Goal: Check status: Check status

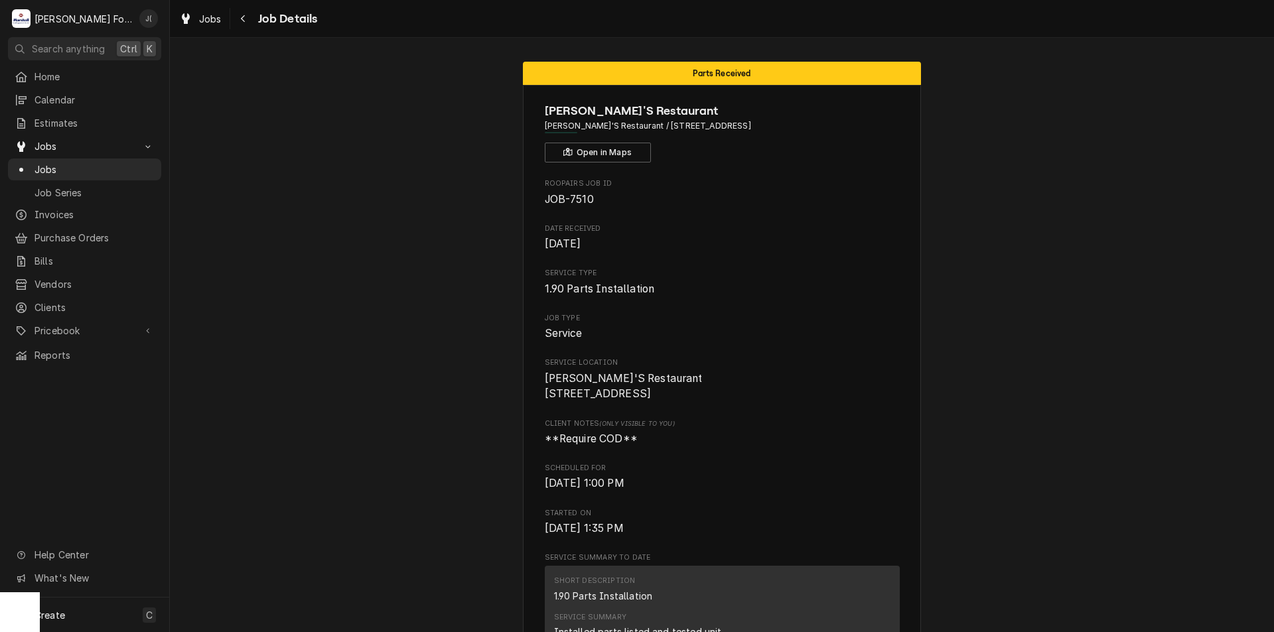
scroll to position [464, 0]
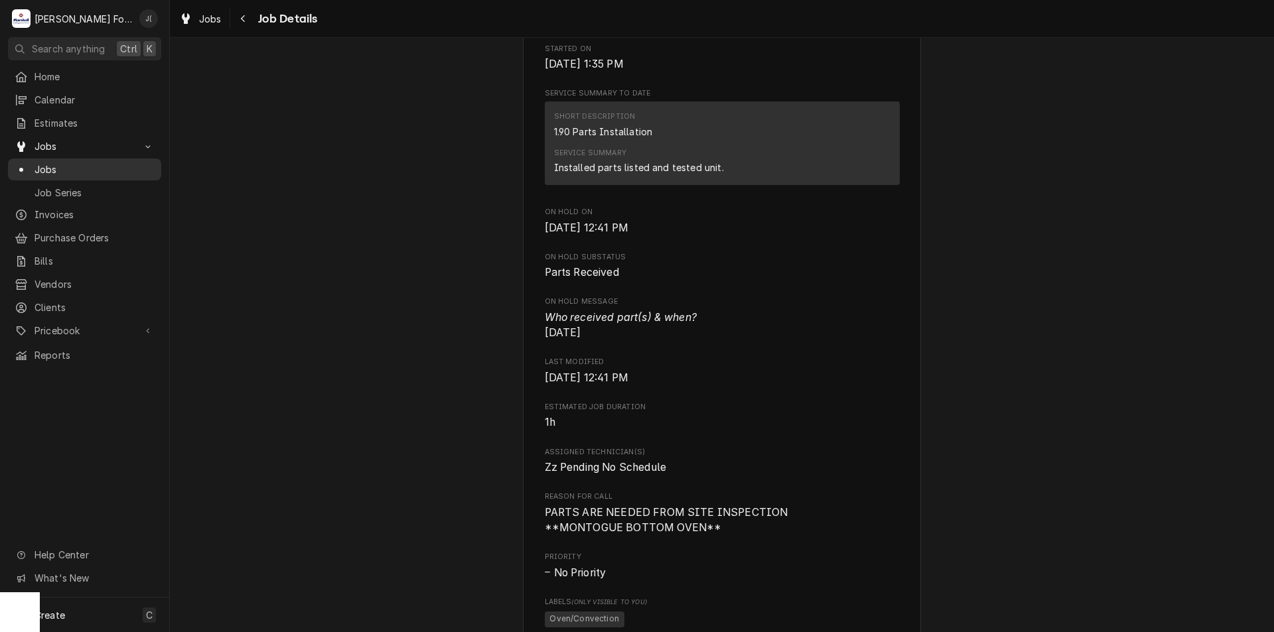
click at [74, 163] on span "Jobs" at bounding box center [94, 170] width 120 height 14
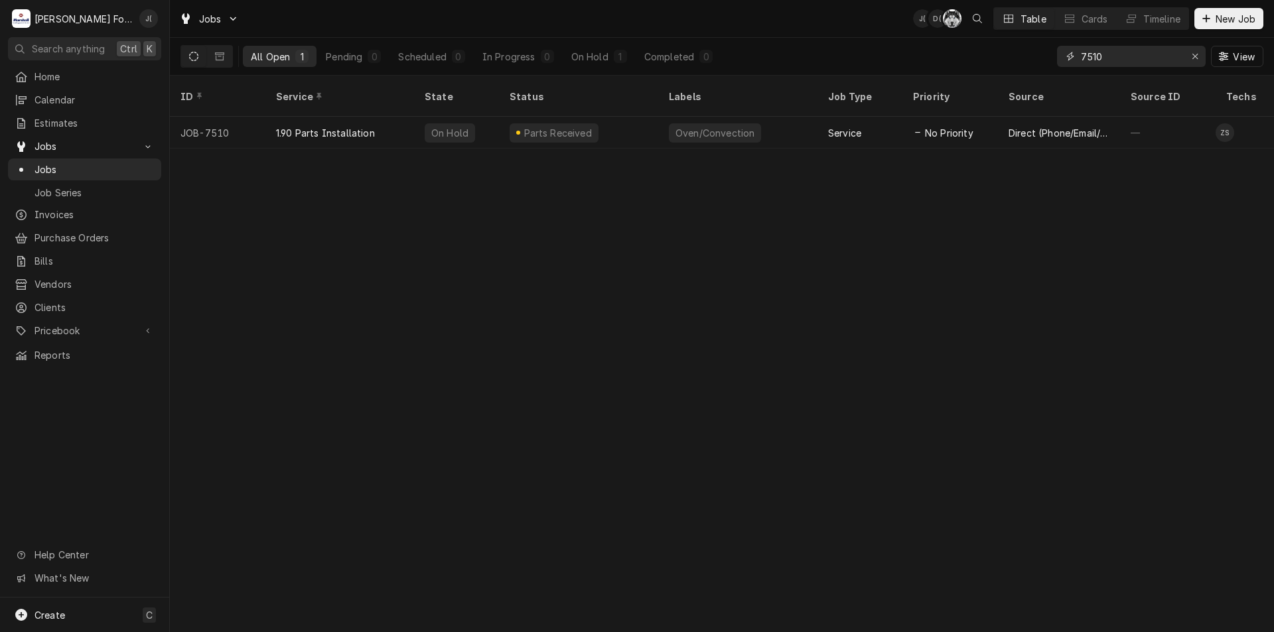
drag, startPoint x: 1117, startPoint y: 58, endPoint x: 1020, endPoint y: 58, distance: 96.2
click at [1026, 59] on div "All Open 1 Pending 0 Scheduled 0 In Progress 0 On Hold 1 Completed 0 7510 View" at bounding box center [721, 56] width 1083 height 37
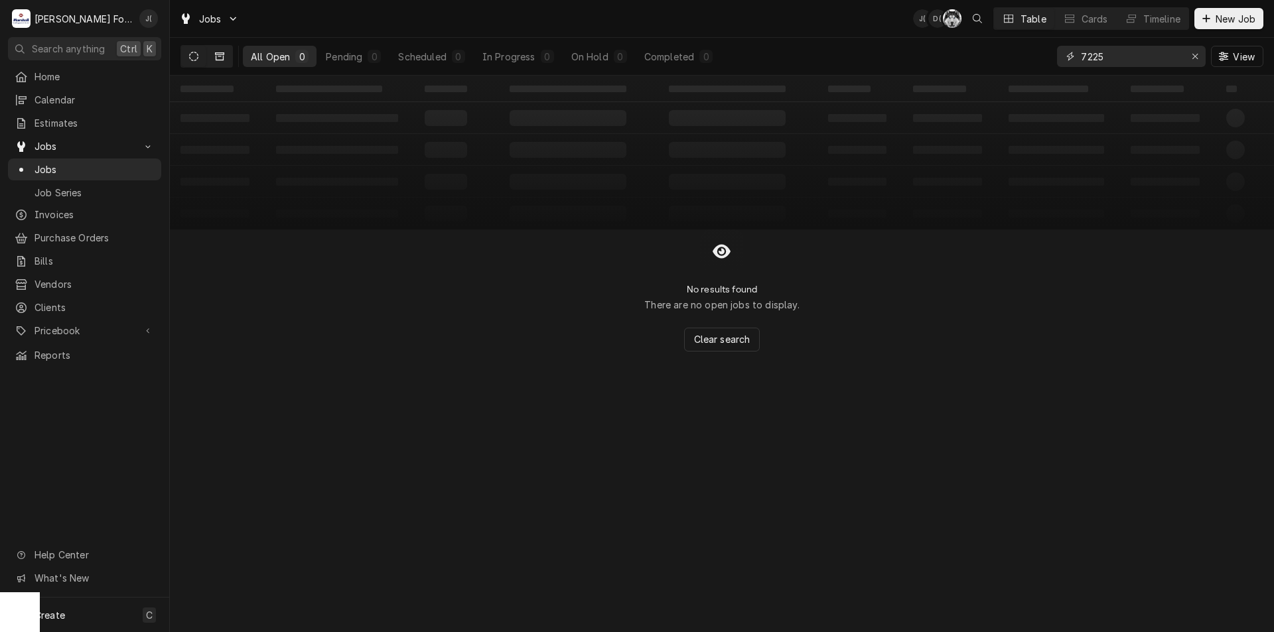
type input "7225"
click at [218, 54] on icon "Dynamic Content Wrapper" at bounding box center [219, 56] width 9 height 9
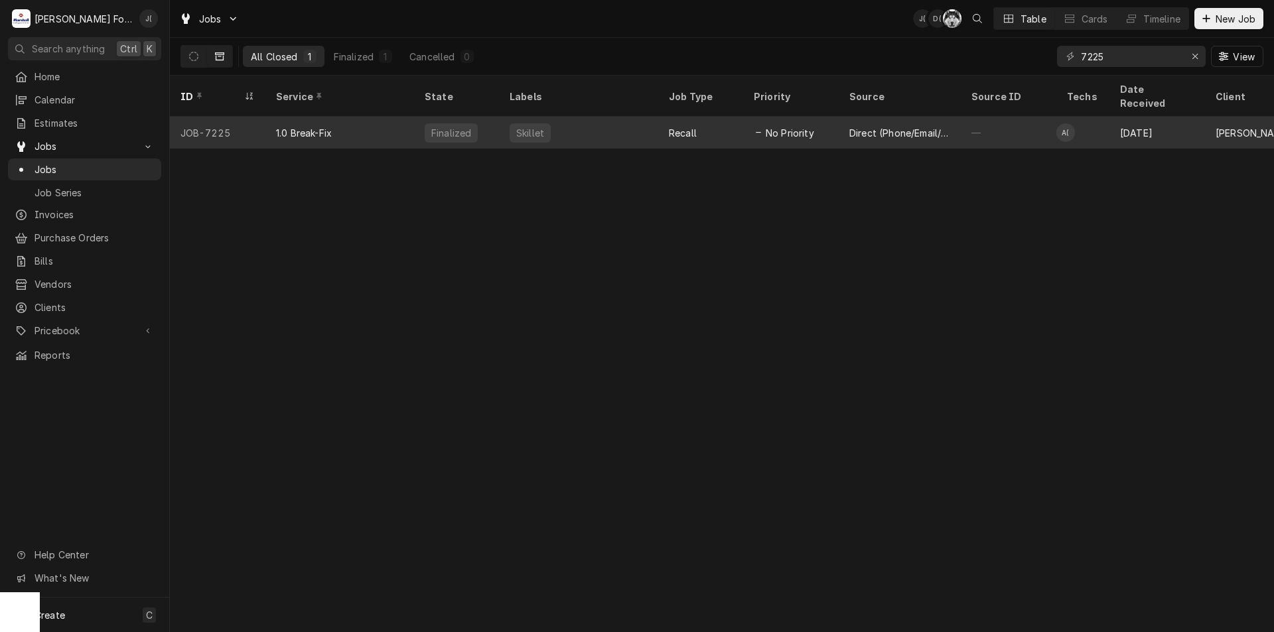
click at [354, 125] on div "1.0 Break-Fix" at bounding box center [339, 133] width 149 height 32
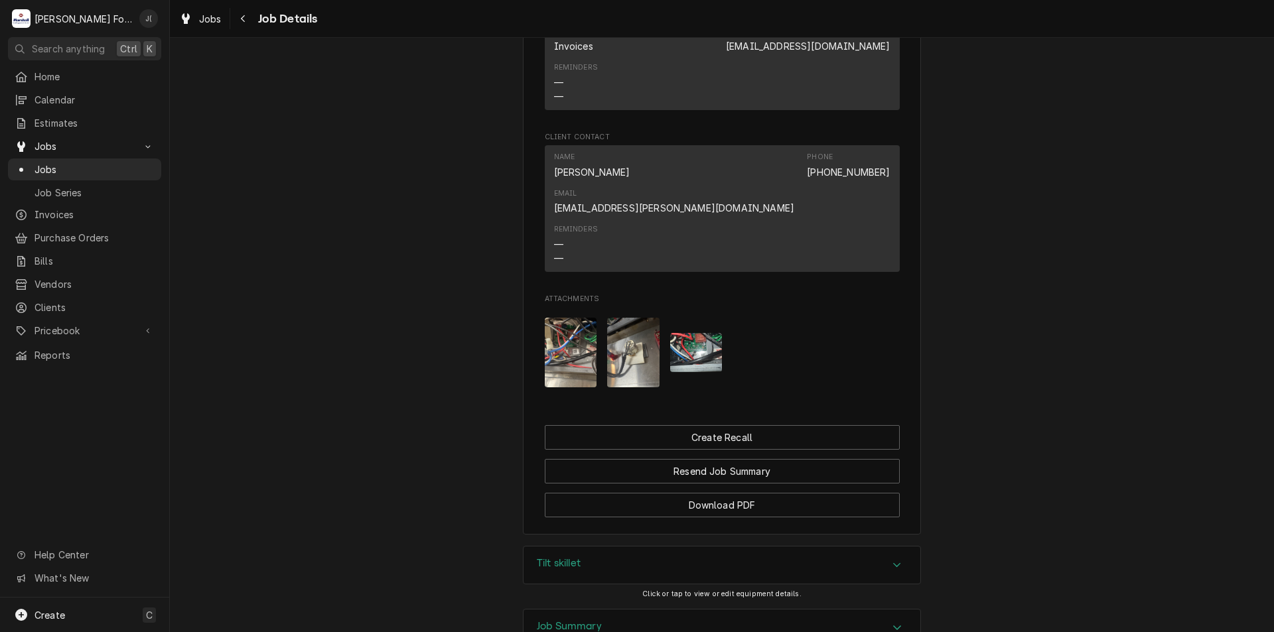
scroll to position [1260, 0]
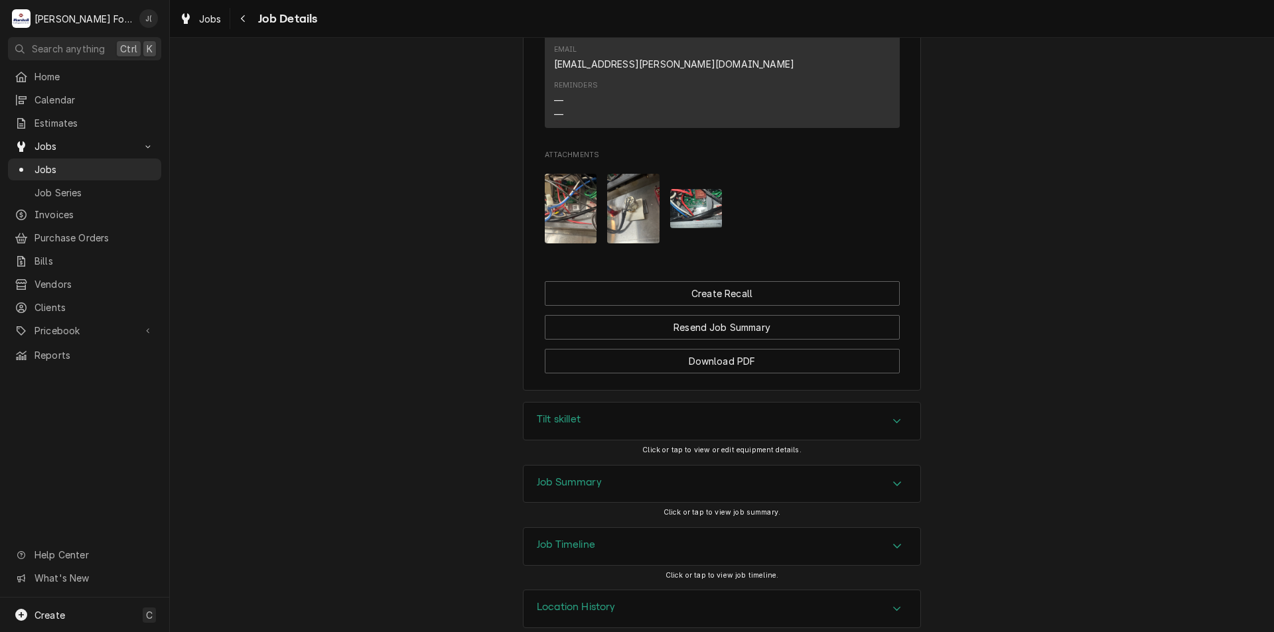
click at [664, 470] on div "Job Summary" at bounding box center [721, 484] width 397 height 37
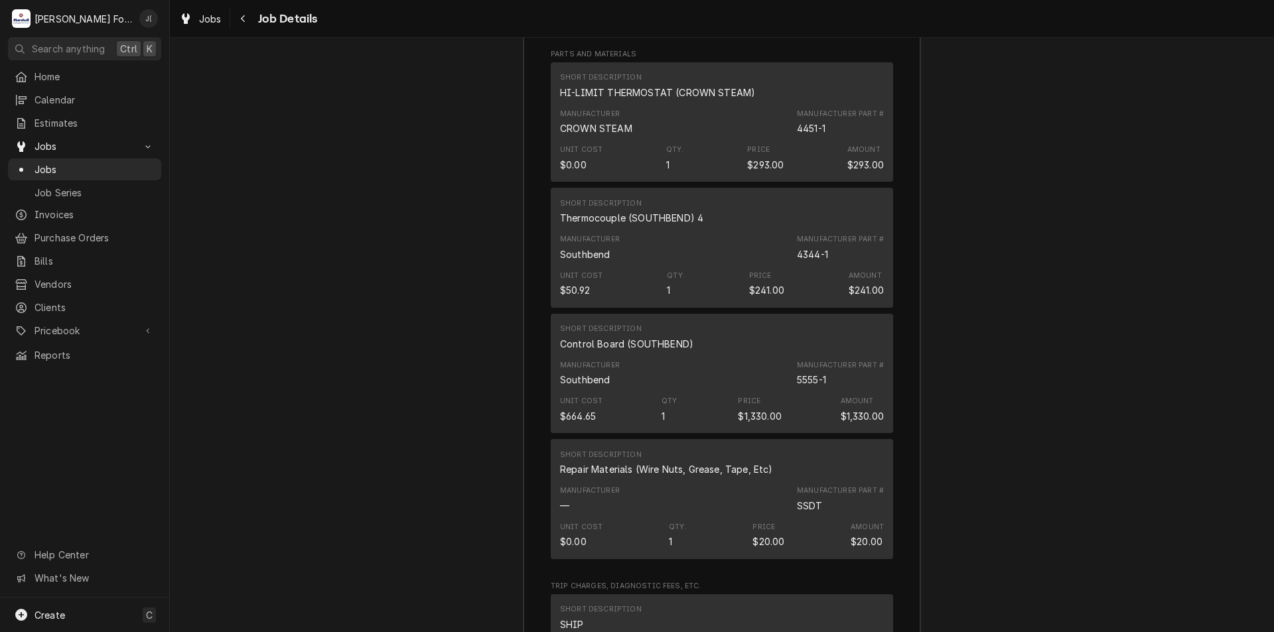
scroll to position [2719, 0]
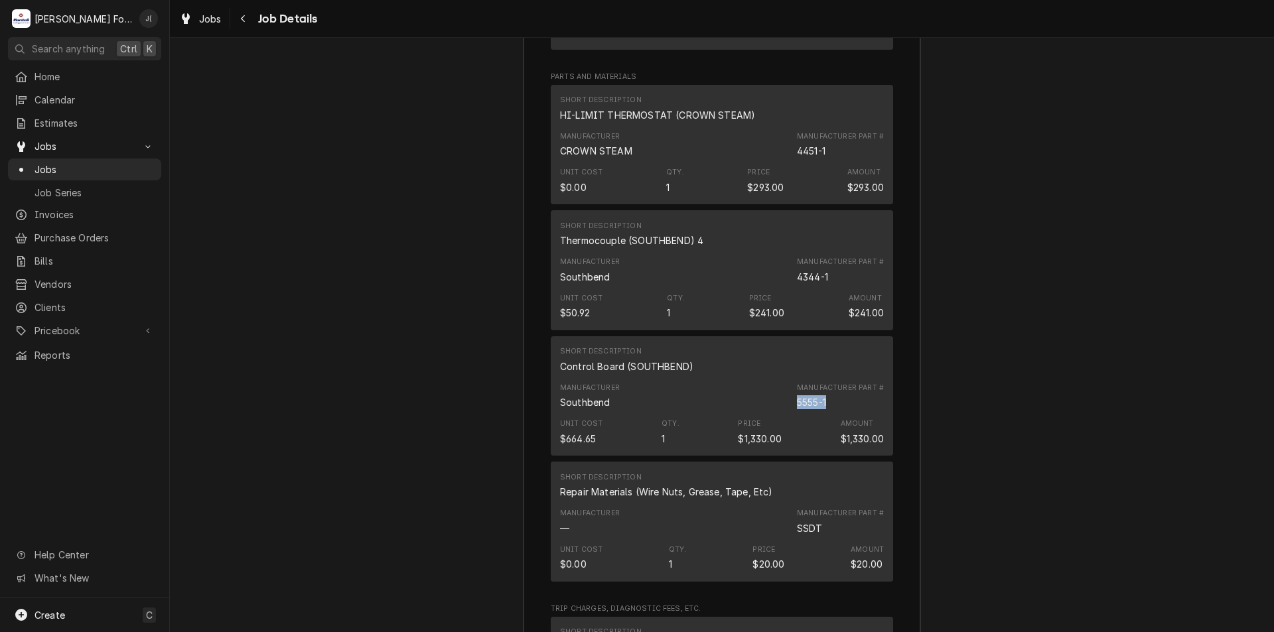
drag, startPoint x: 823, startPoint y: 397, endPoint x: 794, endPoint y: 400, distance: 28.7
click at [797, 400] on div "5555-1" at bounding box center [811, 402] width 29 height 14
